Goal: Check status: Check status

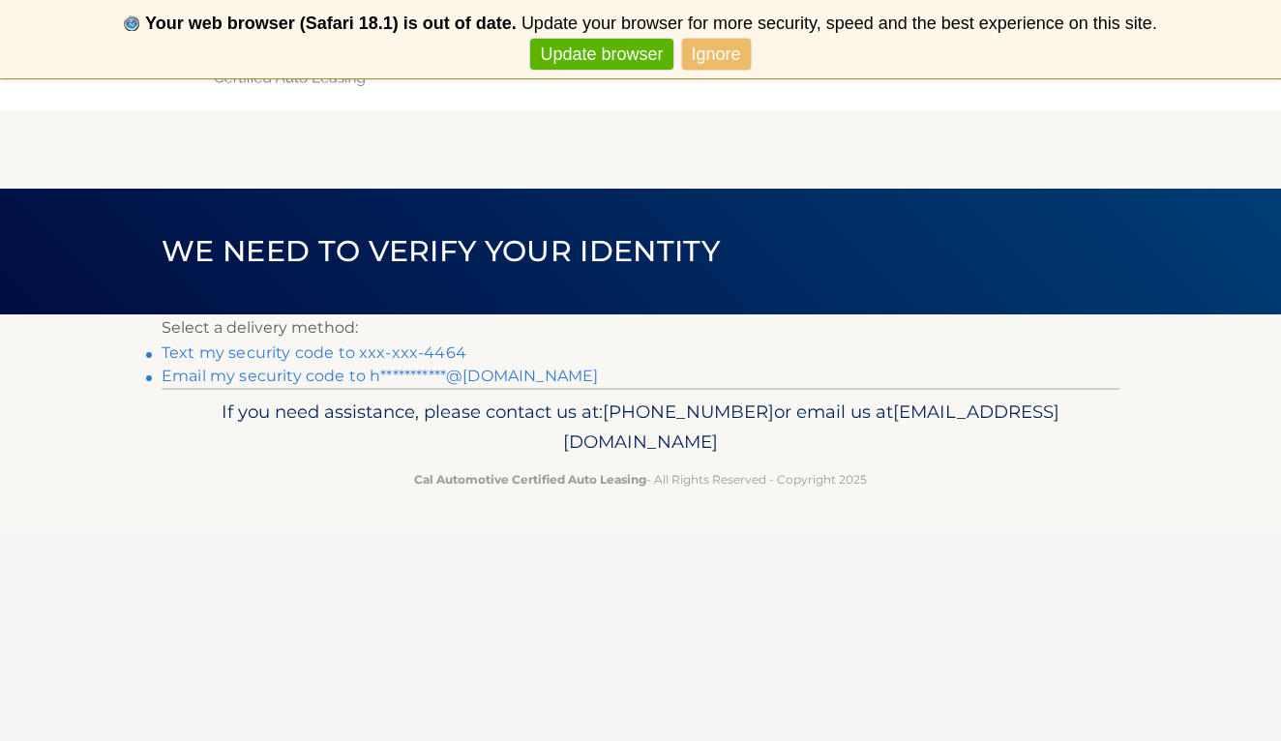
click at [390, 361] on link "Text my security code to xxx-xxx-4464" at bounding box center [314, 353] width 305 height 18
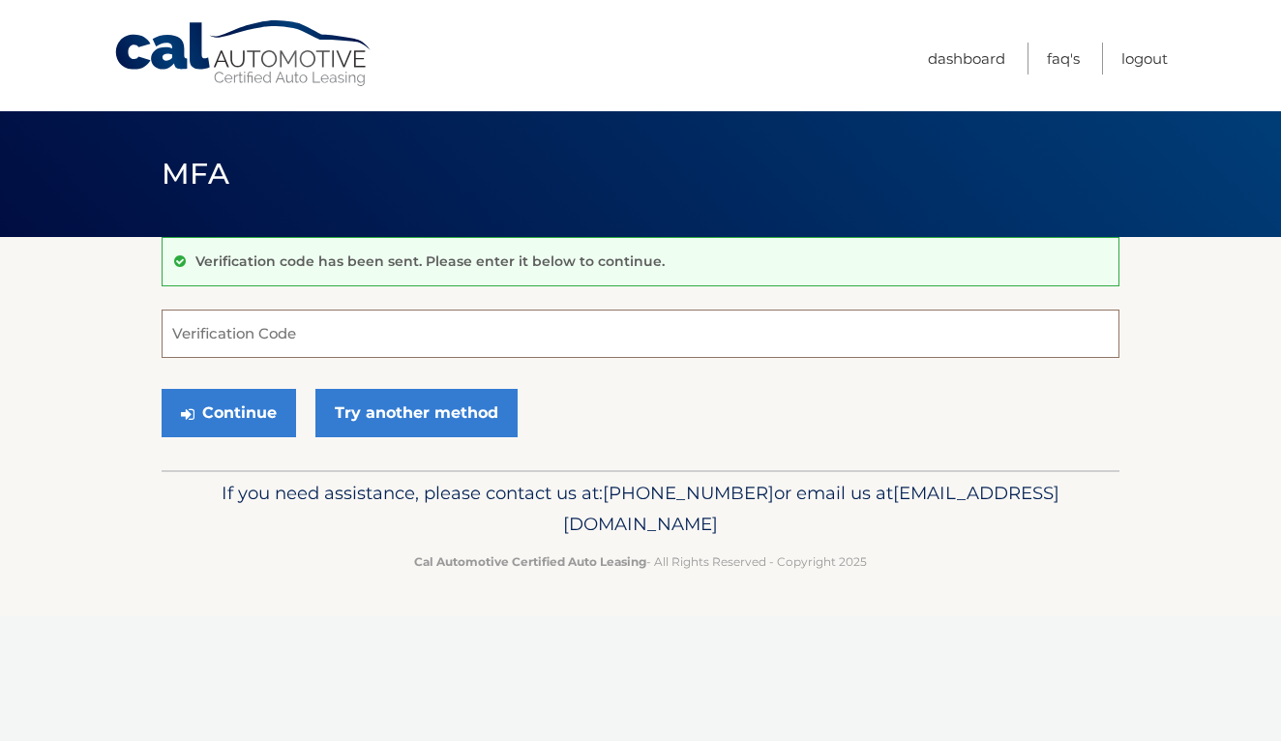
click at [345, 343] on input "Verification Code" at bounding box center [641, 334] width 958 height 48
type input "214370"
click at [228, 412] on button "Continue" at bounding box center [229, 413] width 135 height 48
click at [246, 416] on button "Continue" at bounding box center [229, 413] width 135 height 48
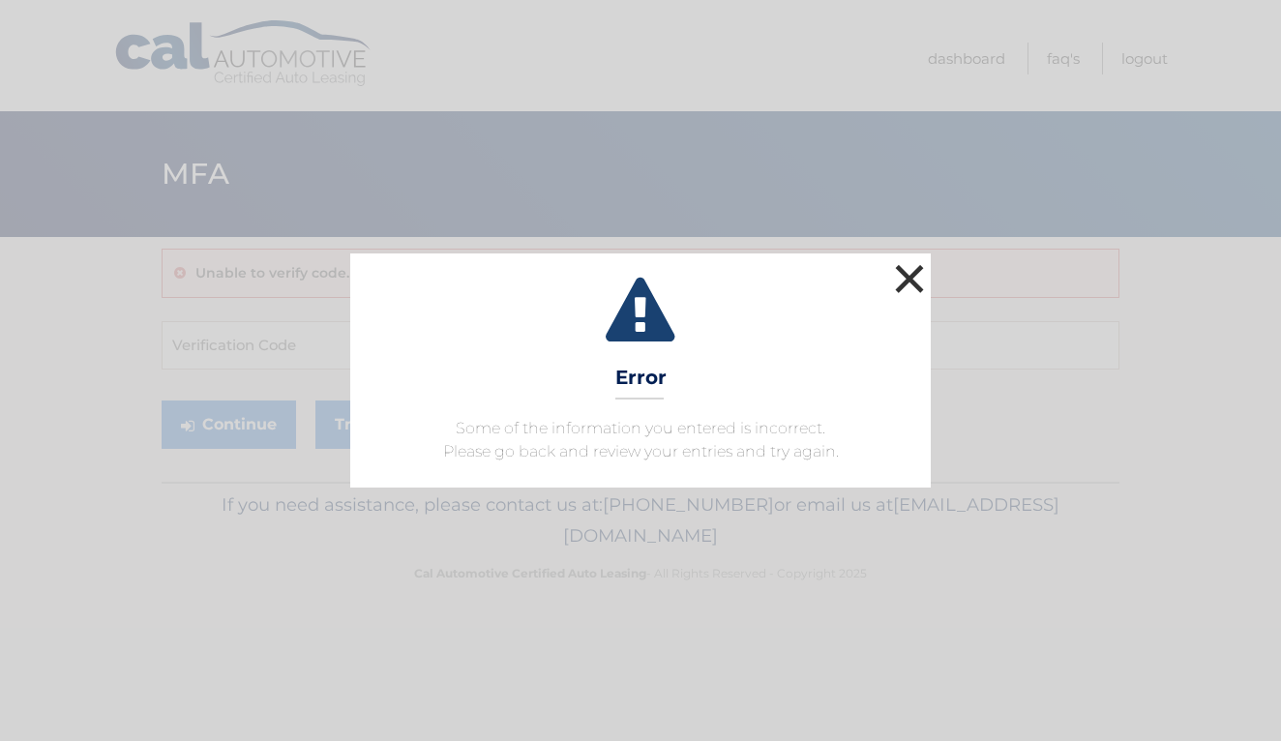
click at [925, 266] on button "×" at bounding box center [909, 278] width 39 height 39
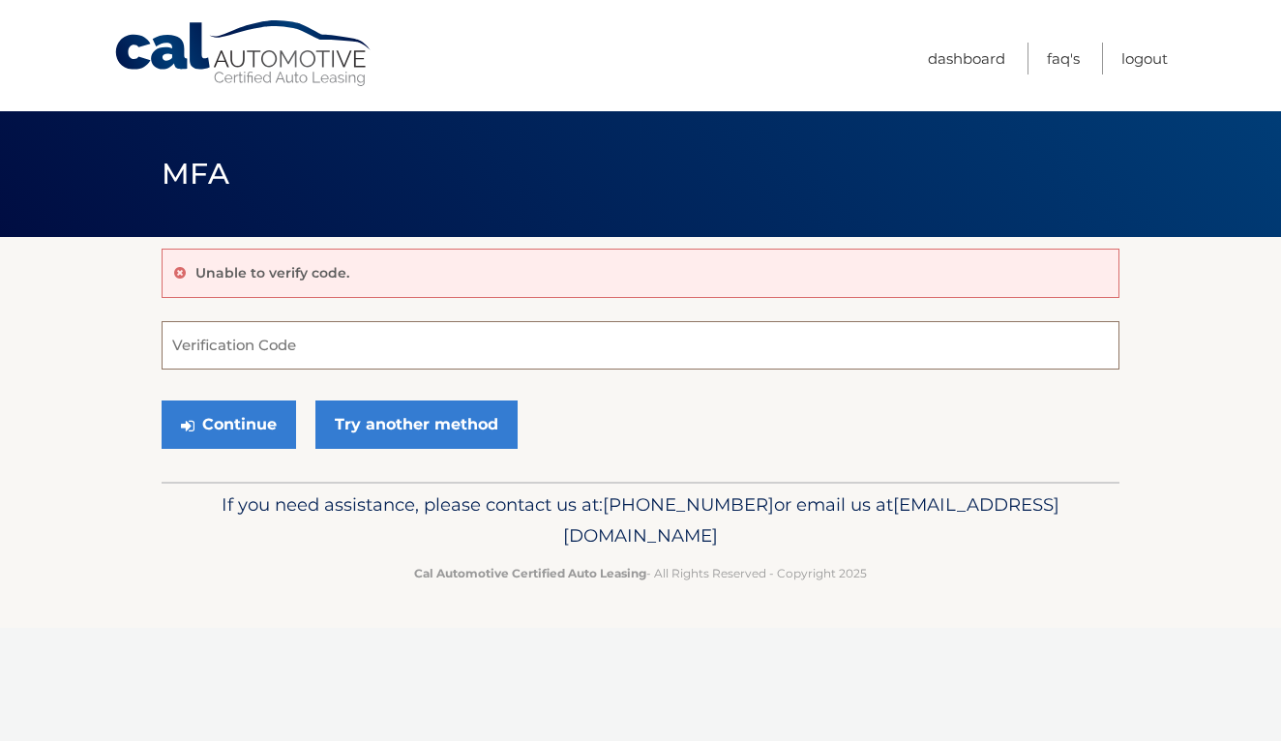
click at [365, 339] on input "Verification Code" at bounding box center [641, 345] width 958 height 48
paste input "214370"
type input "214370"
click at [281, 416] on button "Continue" at bounding box center [229, 425] width 135 height 48
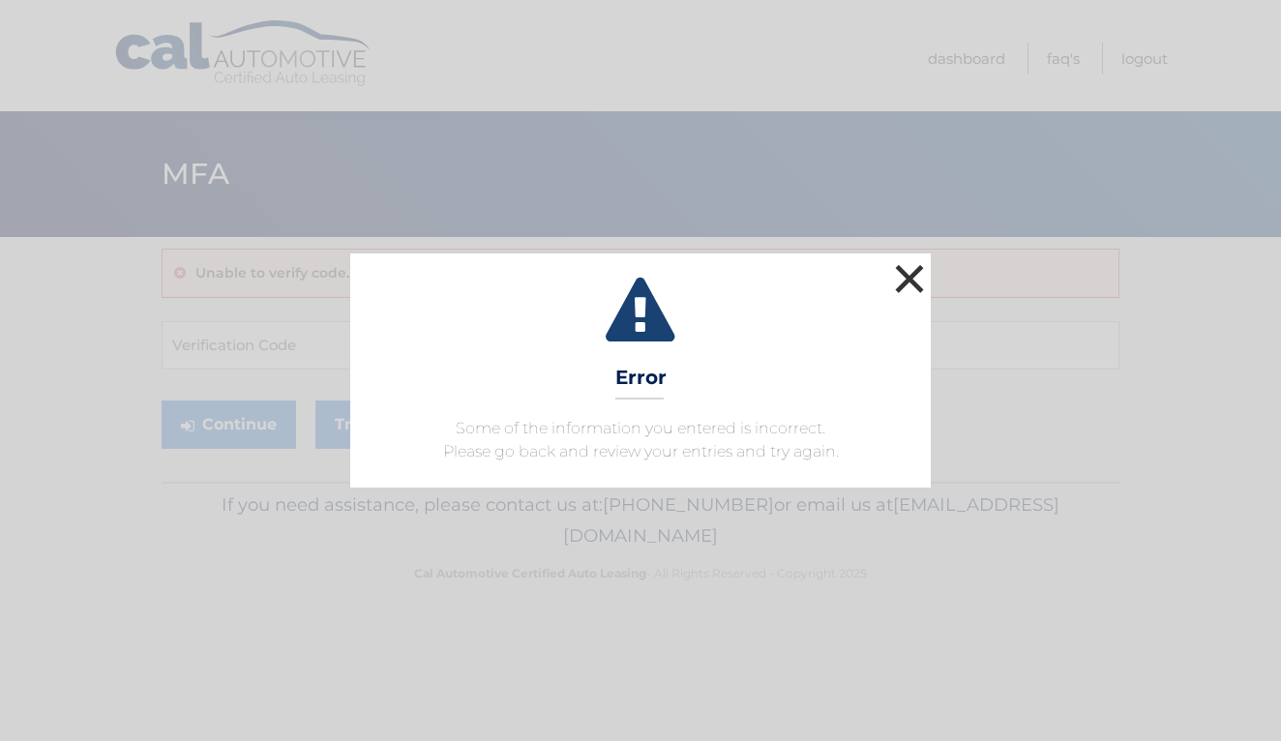
click at [911, 274] on button "×" at bounding box center [909, 278] width 39 height 39
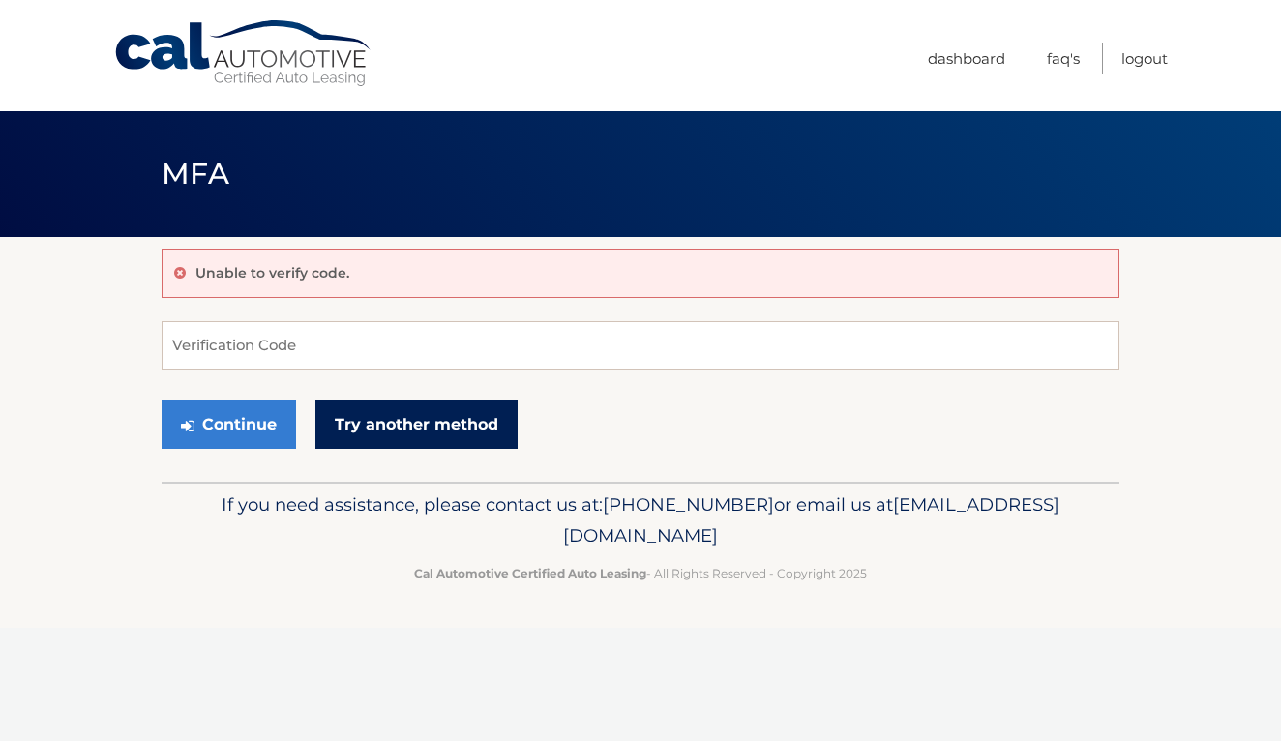
click at [427, 428] on link "Try another method" at bounding box center [416, 425] width 202 height 48
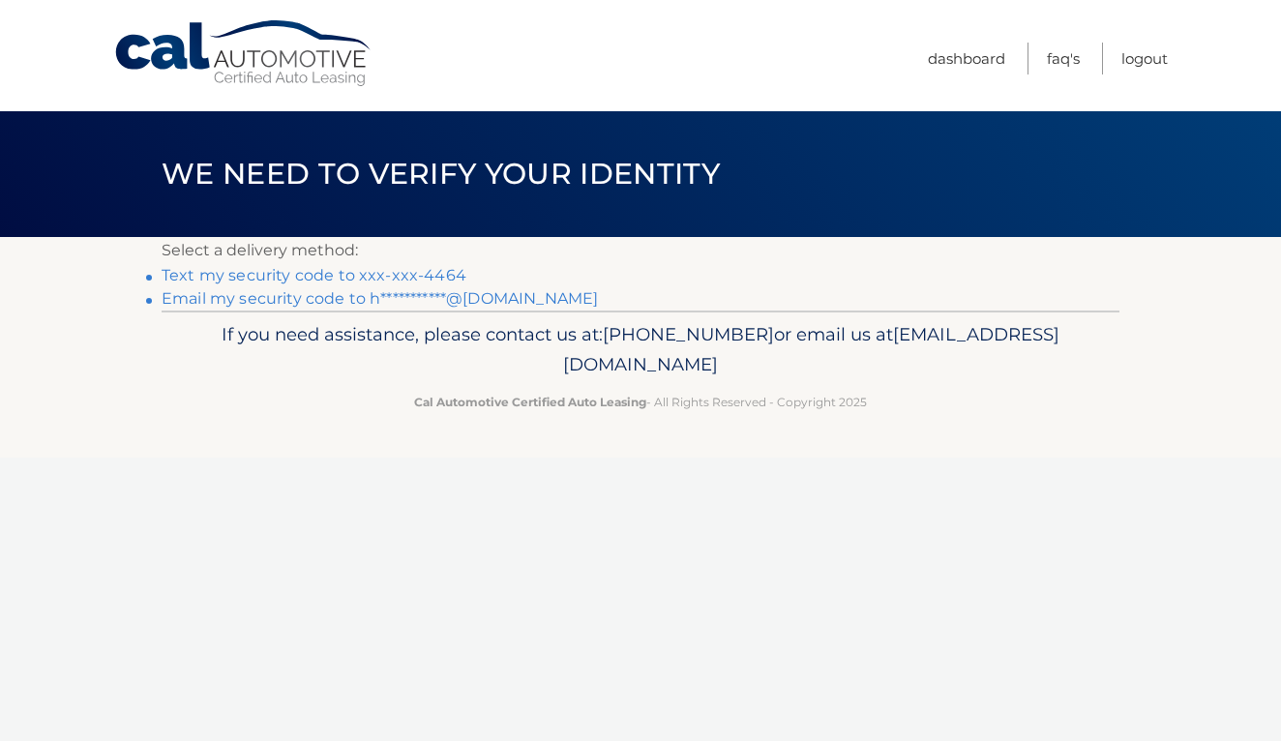
click at [353, 273] on link "Text my security code to xxx-xxx-4464" at bounding box center [314, 275] width 305 height 18
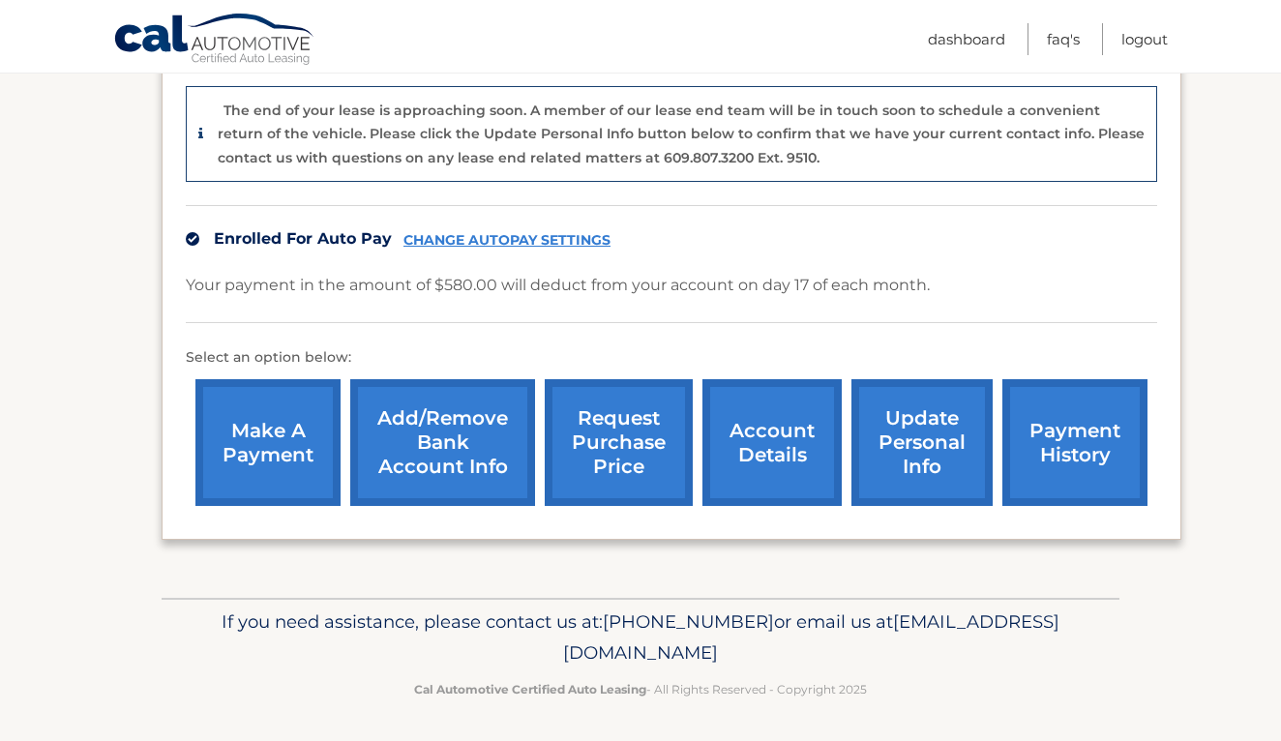
scroll to position [472, 0]
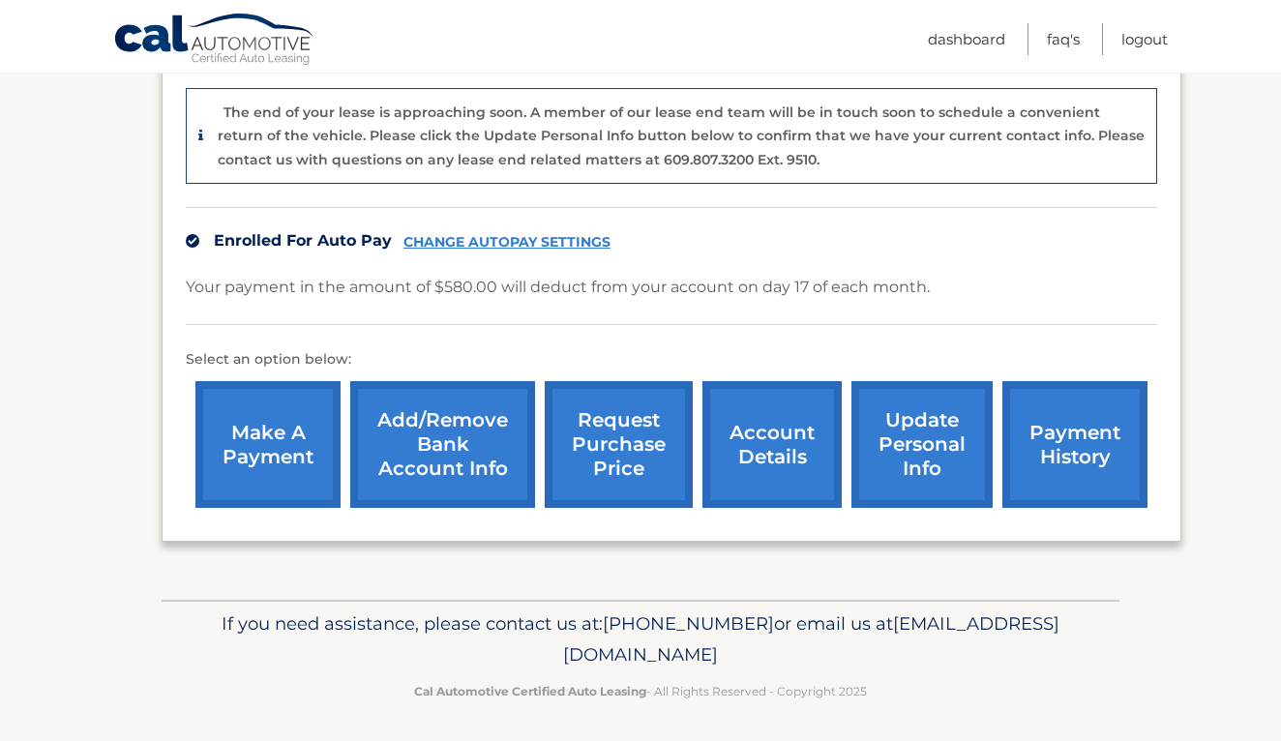
click at [783, 432] on link "account details" at bounding box center [772, 444] width 139 height 127
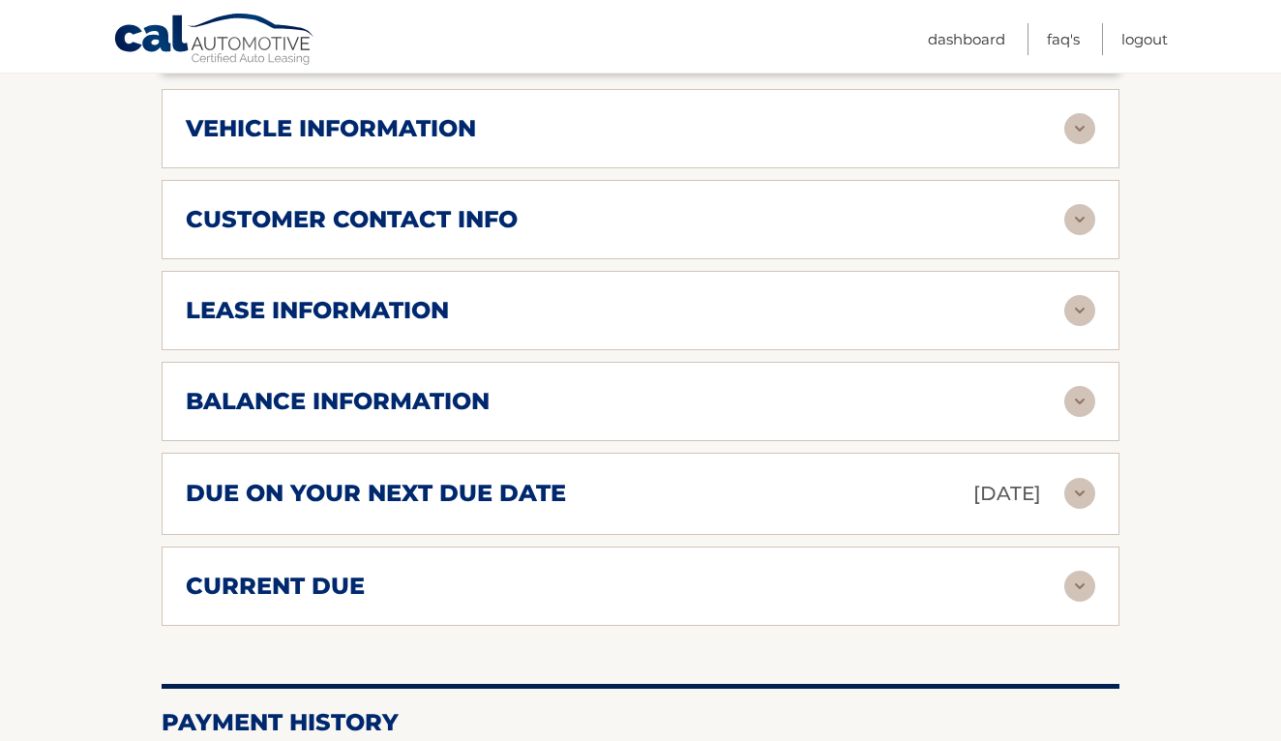
scroll to position [810, 0]
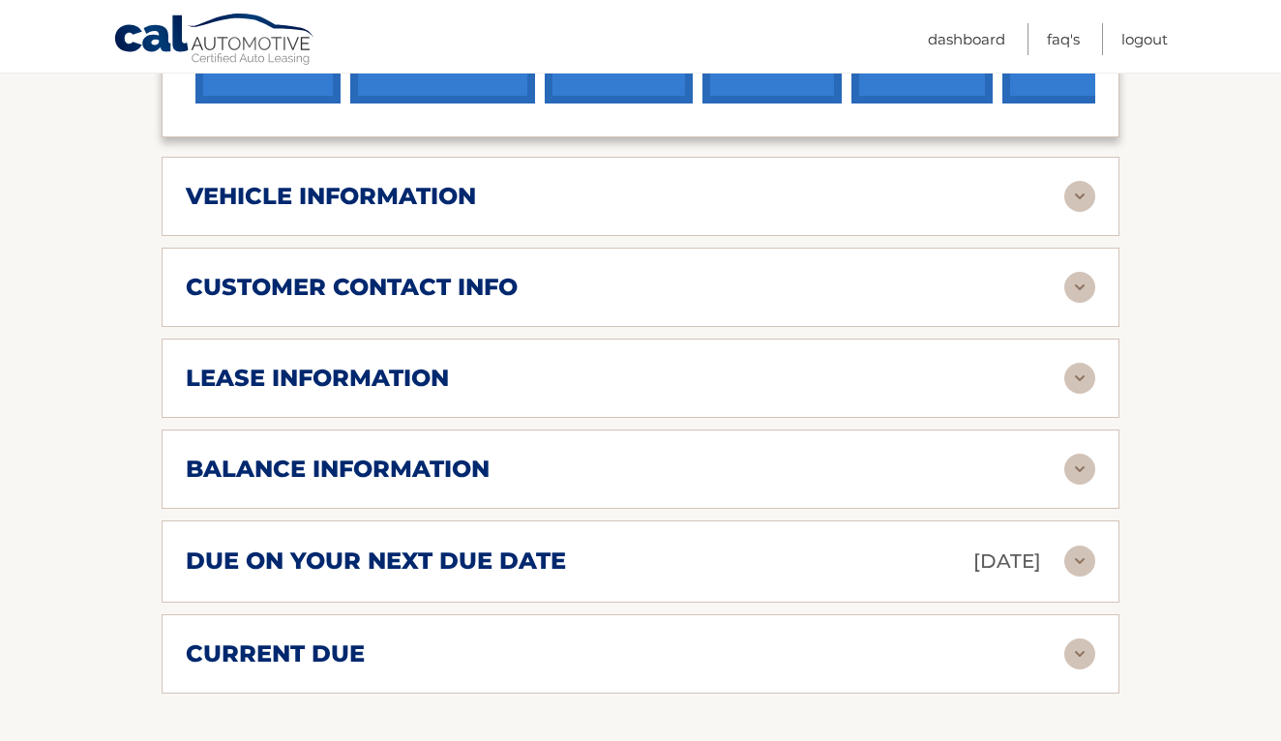
click at [1092, 363] on img at bounding box center [1079, 378] width 31 height 31
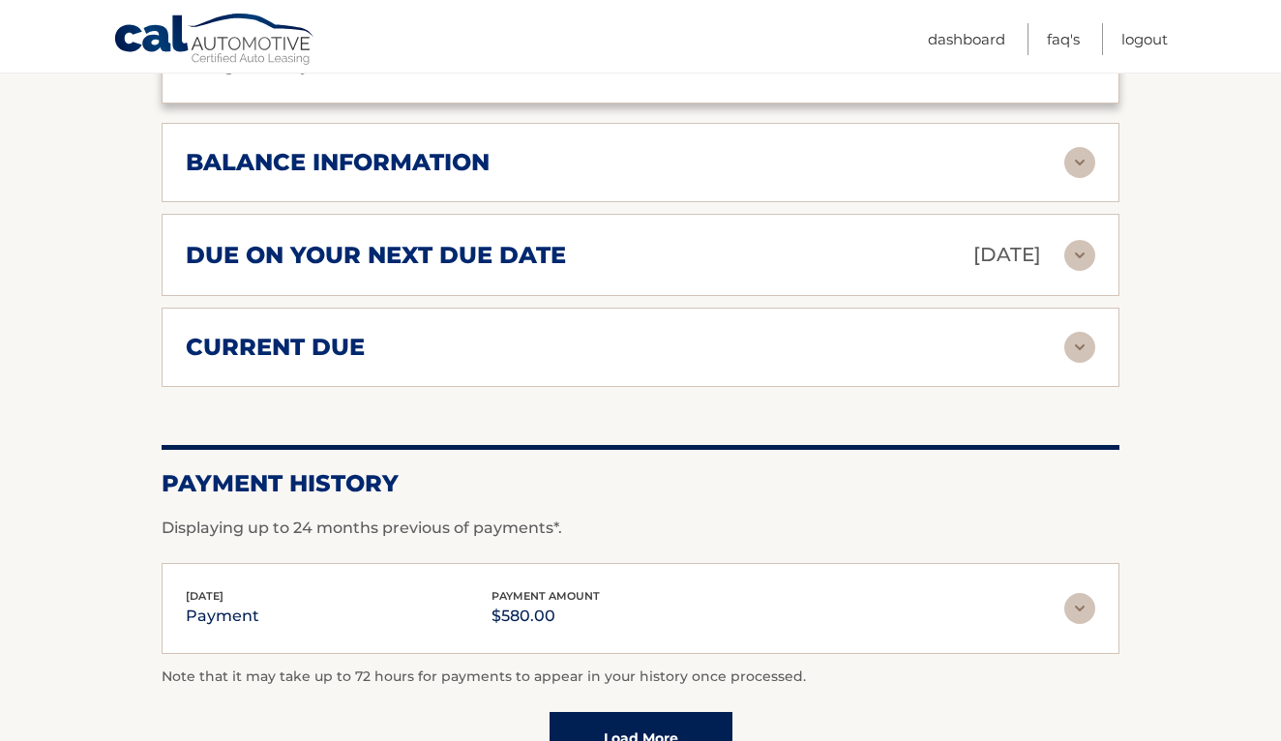
scroll to position [1497, 0]
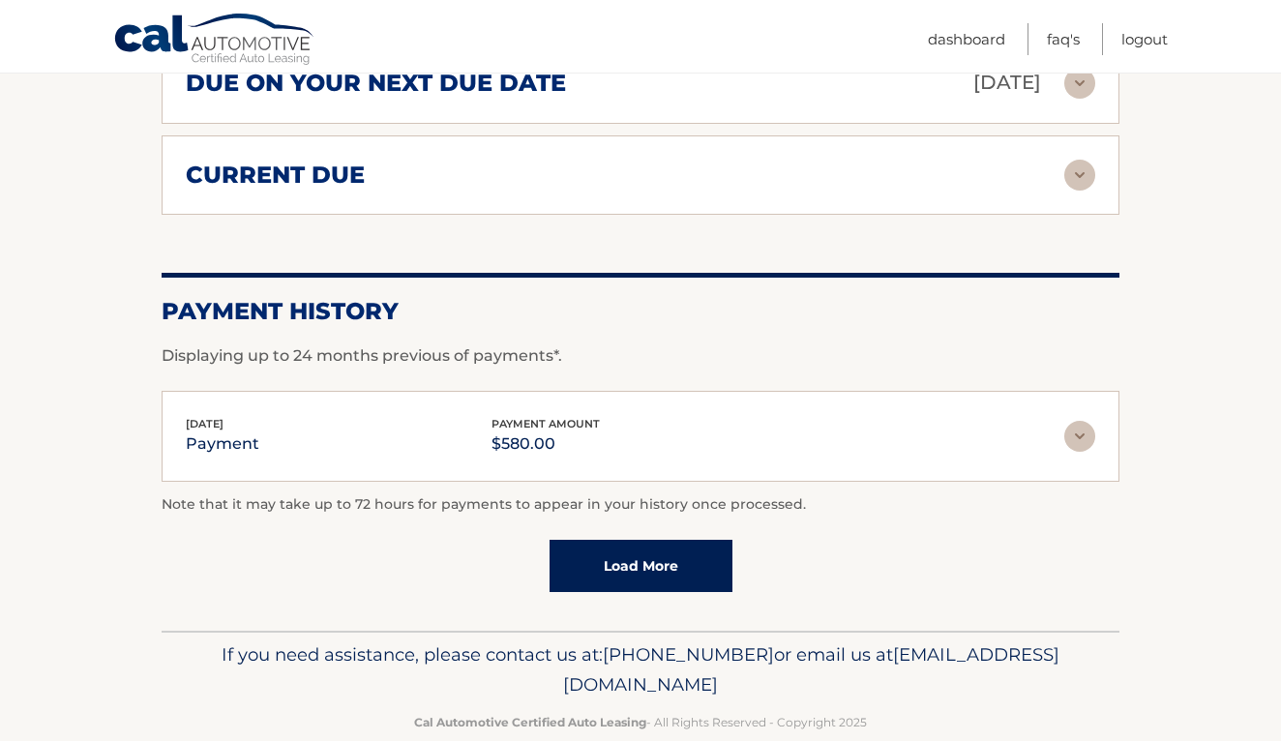
click at [690, 540] on link "Load More" at bounding box center [641, 566] width 183 height 52
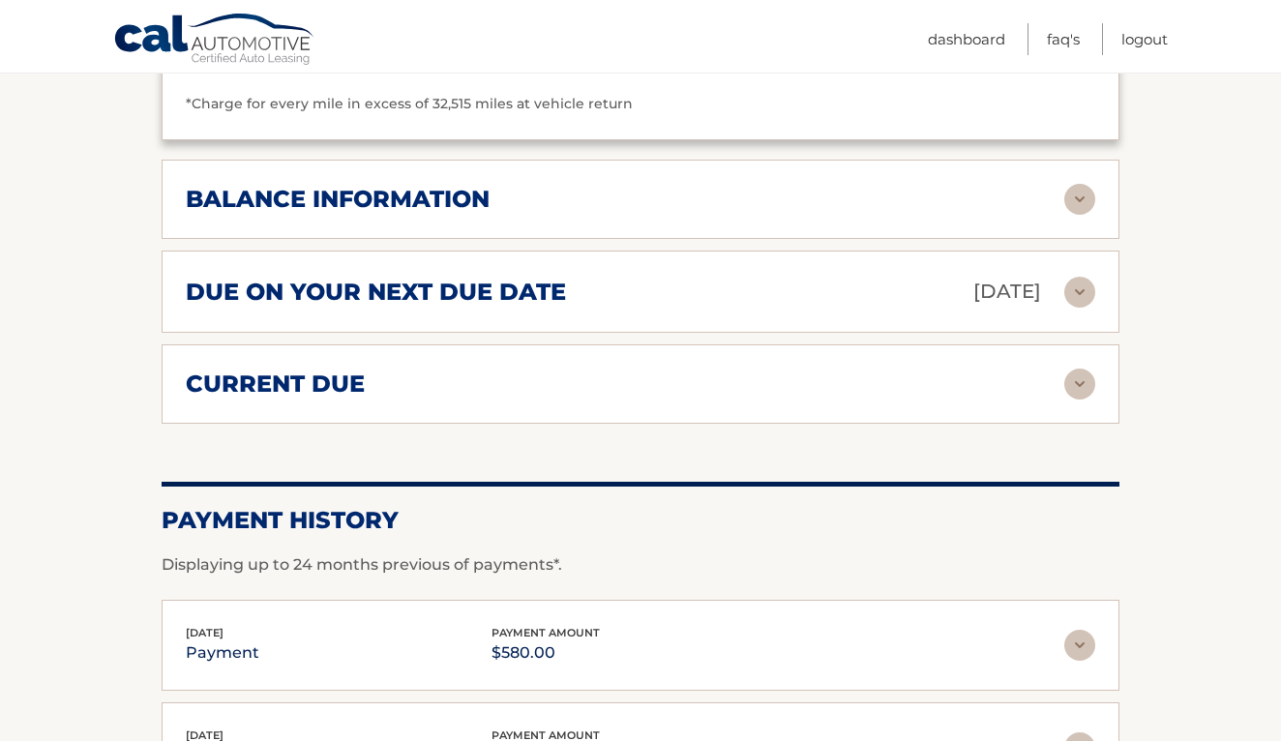
scroll to position [1442, 0]
click at [1079, 185] on img at bounding box center [1079, 200] width 31 height 31
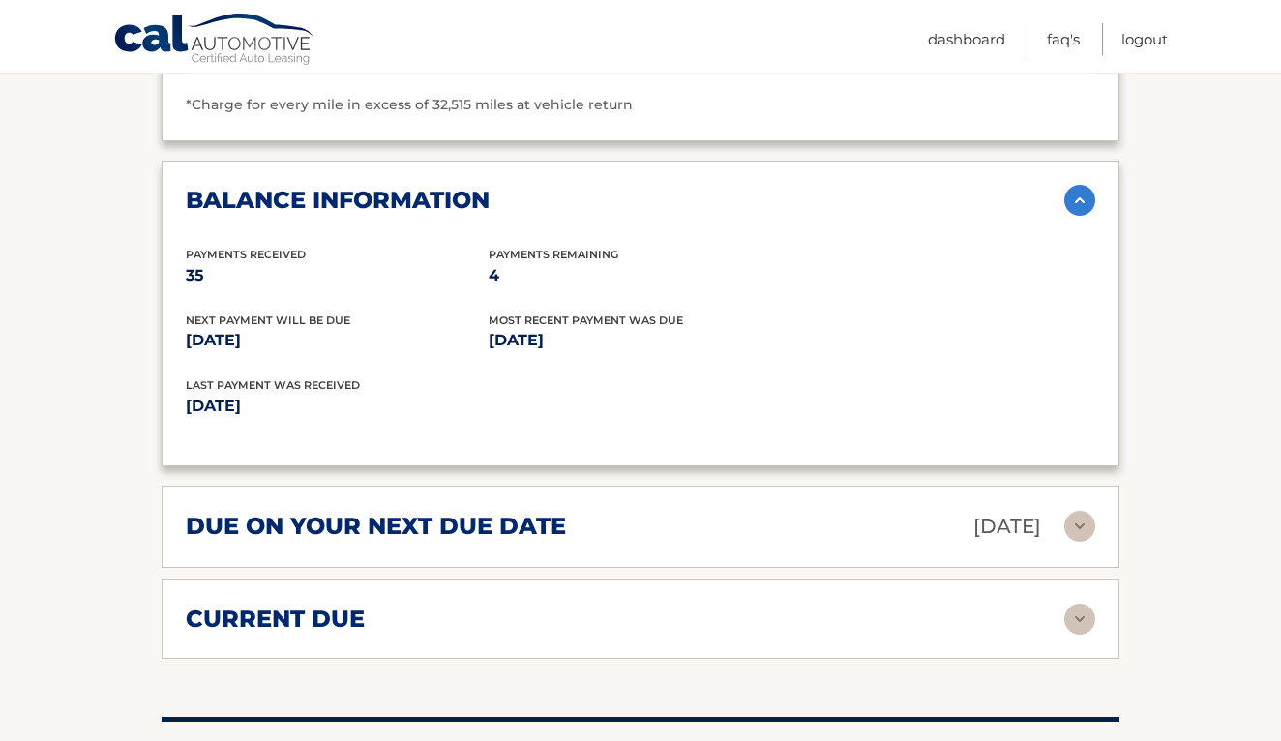
click at [1054, 510] on div "due on your next due date [DATE]" at bounding box center [625, 527] width 879 height 34
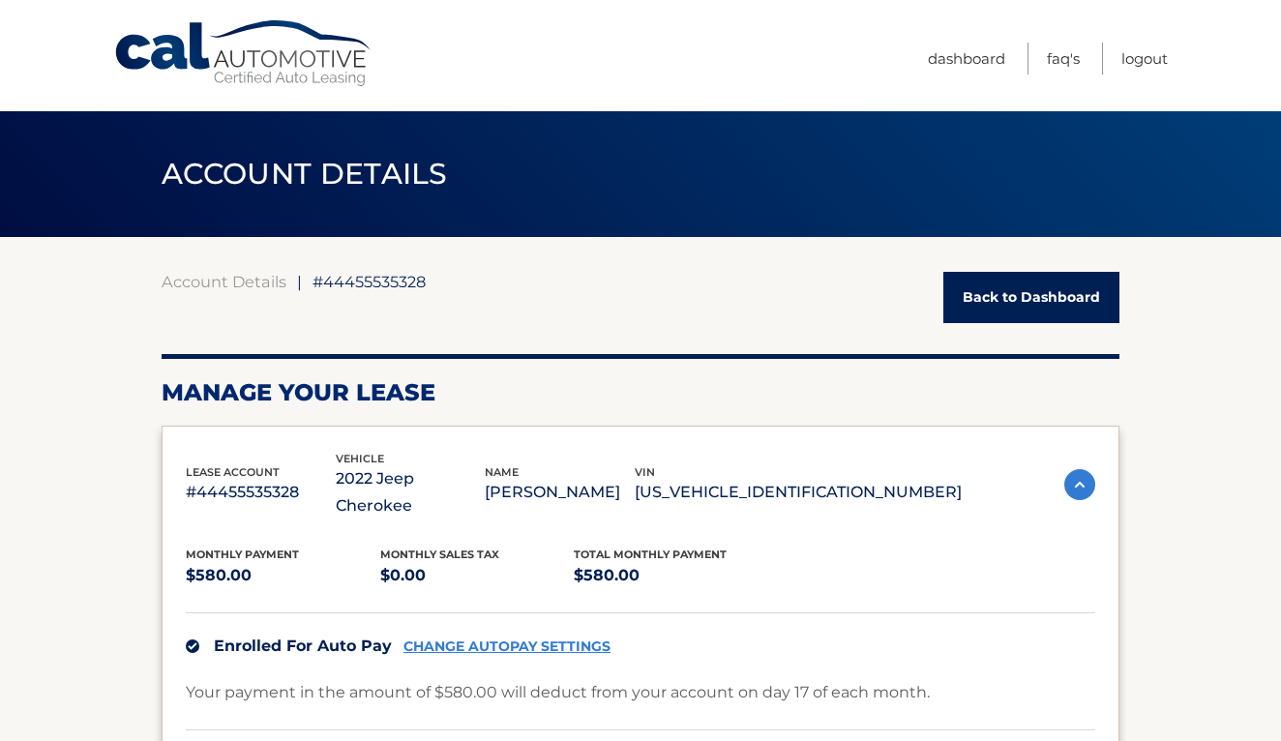
scroll to position [0, 0]
click at [997, 297] on link "Back to Dashboard" at bounding box center [1032, 297] width 176 height 51
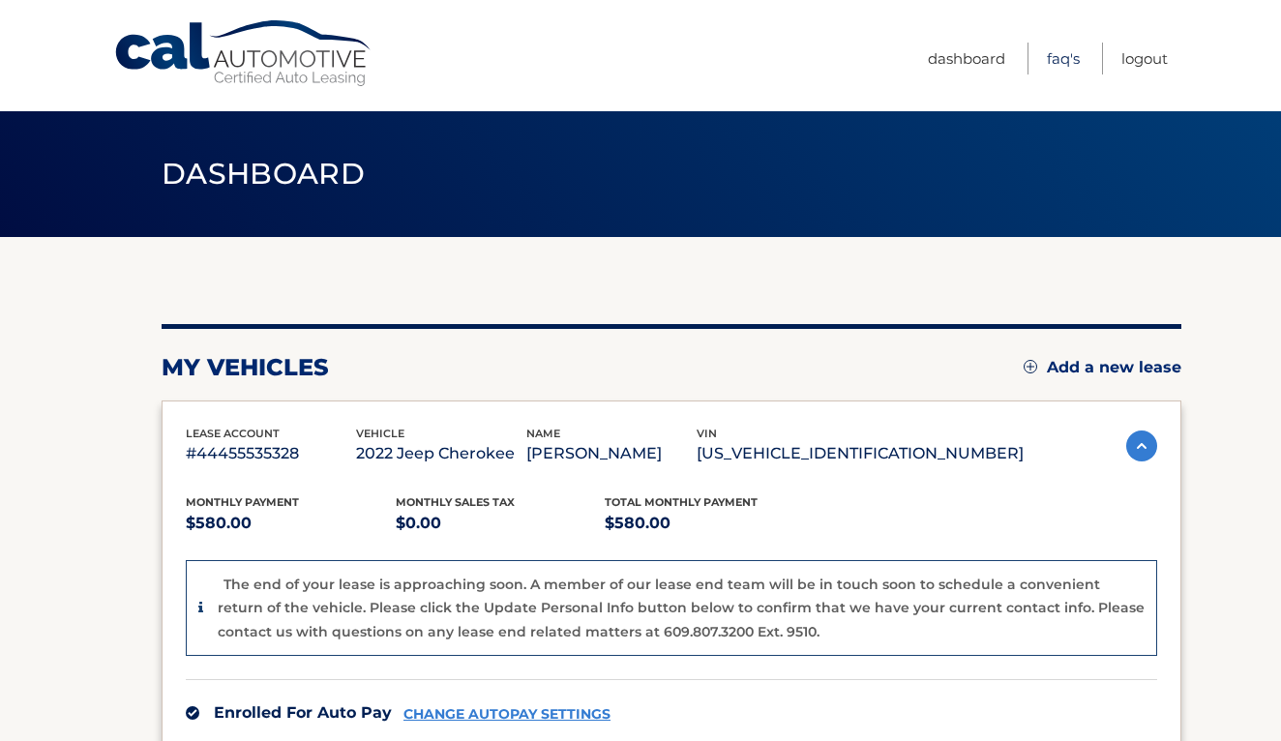
click at [1058, 52] on link "FAQ's" at bounding box center [1063, 59] width 33 height 32
